Goal: Navigation & Orientation: Find specific page/section

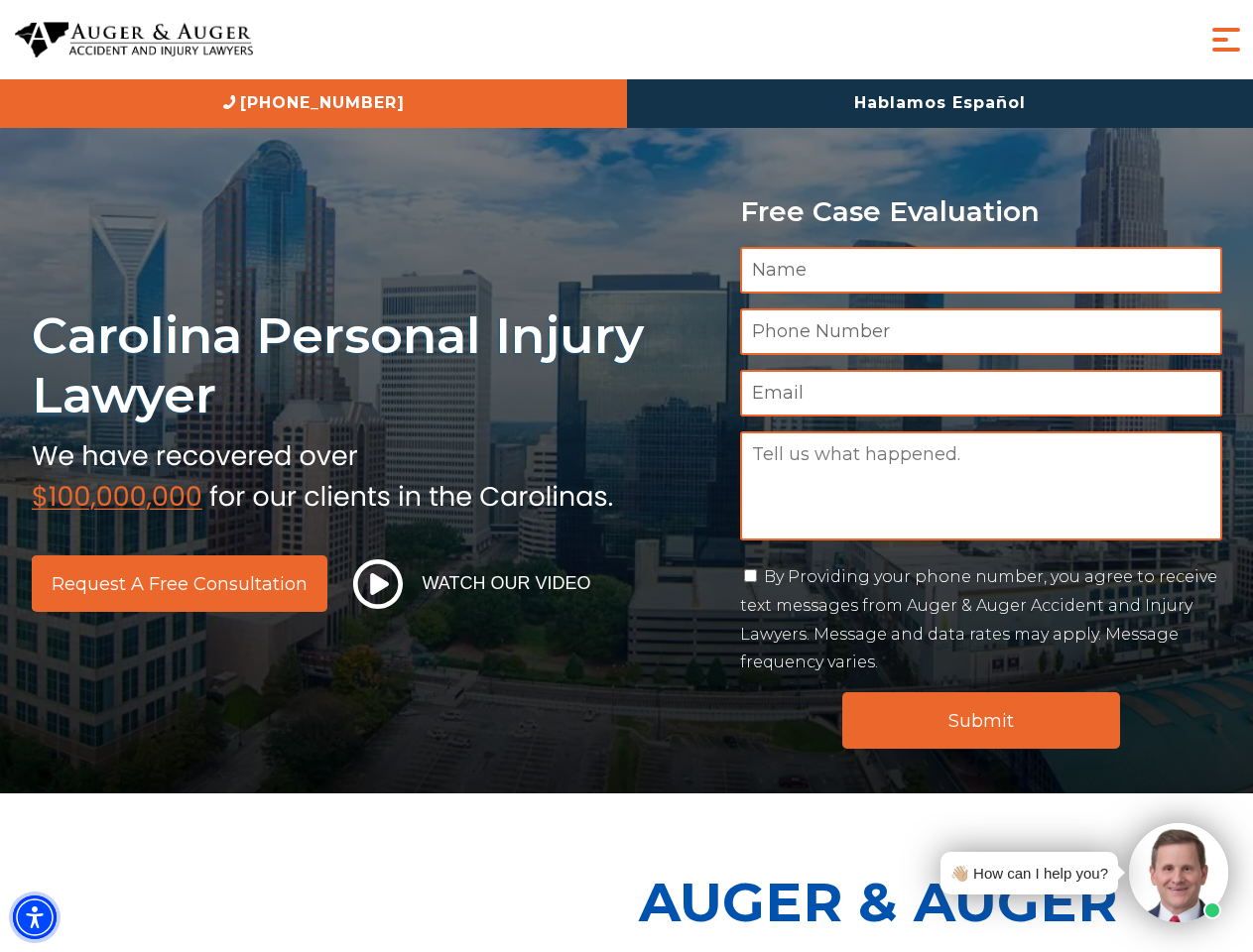
click at [35, 917] on img "Accessibility Menu" at bounding box center [35, 917] width 44 height 44
